Goal: Use online tool/utility: Use online tool/utility

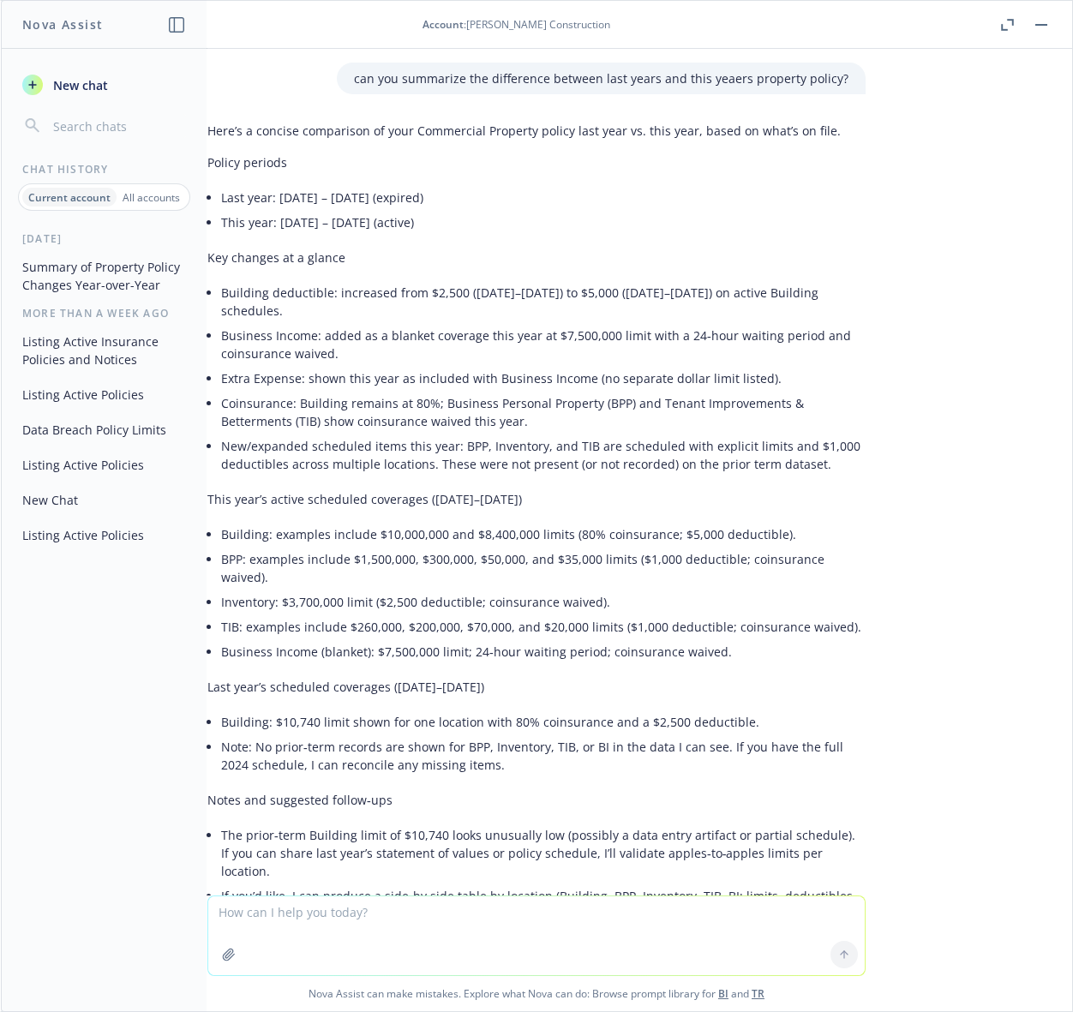
scroll to position [241, 0]
